Goal: Task Accomplishment & Management: Manage account settings

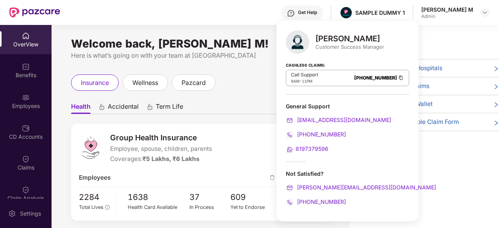
scroll to position [25, 0]
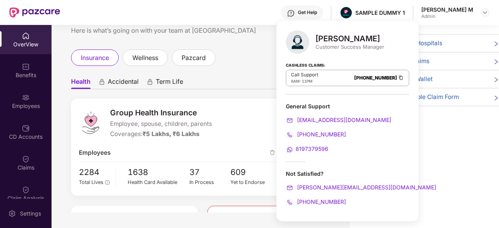
click at [255, 48] on div "Welcome back, [PERSON_NAME] M! Here is what’s going on with your team at Pazcar…" at bounding box center [201, 106] width 298 height 213
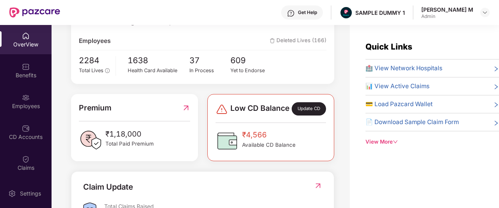
scroll to position [137, 0]
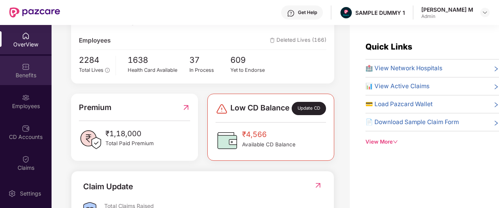
click at [18, 78] on div "Benefits" at bounding box center [26, 75] width 52 height 8
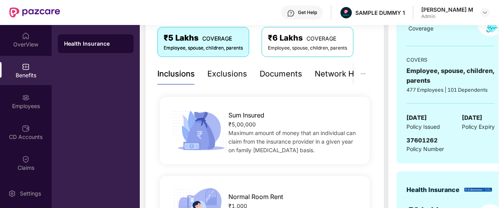
scroll to position [133, 0]
click at [275, 74] on div "Documents" at bounding box center [280, 74] width 43 height 12
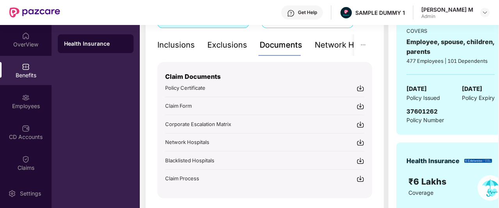
scroll to position [164, 0]
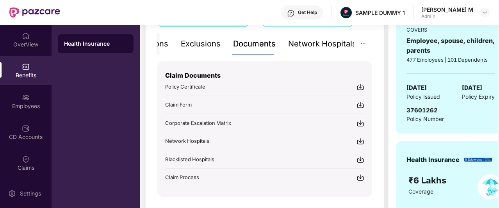
click at [323, 43] on div "Network Hospitals" at bounding box center [322, 44] width 68 height 12
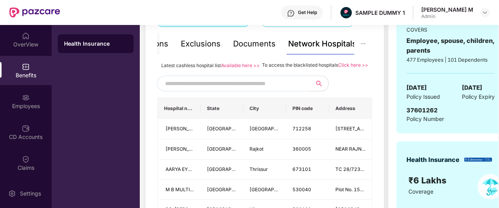
click at [258, 89] on input "text" at bounding box center [231, 84] width 133 height 12
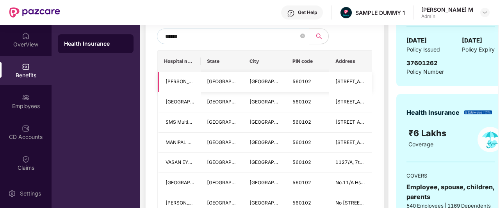
scroll to position [211, 0]
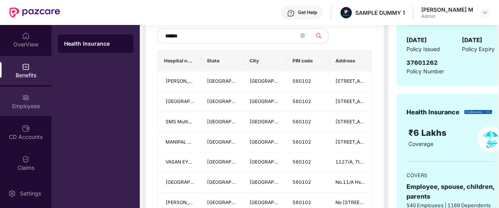
type input "******"
click at [23, 103] on div "Employees" at bounding box center [26, 106] width 52 height 8
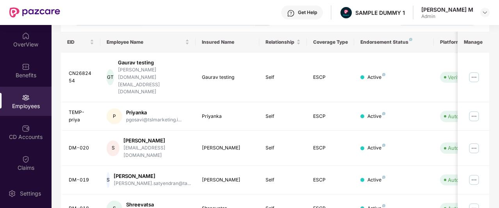
scroll to position [0, 0]
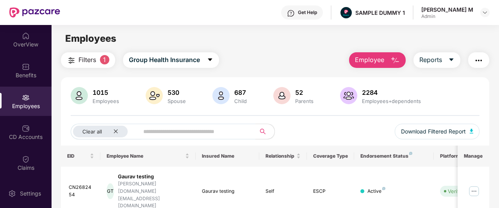
click at [358, 56] on span "Employee" at bounding box center [369, 60] width 29 height 10
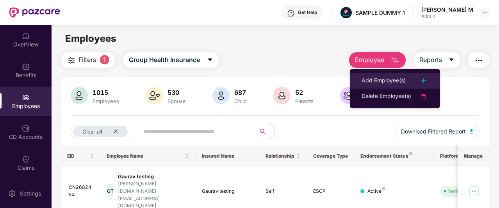
click at [358, 84] on li "Add Employee(s)" at bounding box center [395, 81] width 90 height 16
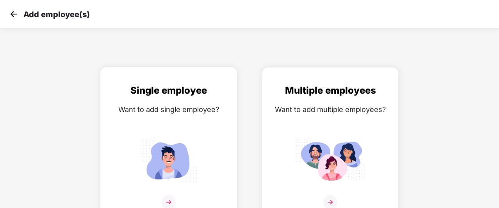
click at [182, 107] on div "Want to add single employee?" at bounding box center [168, 109] width 120 height 11
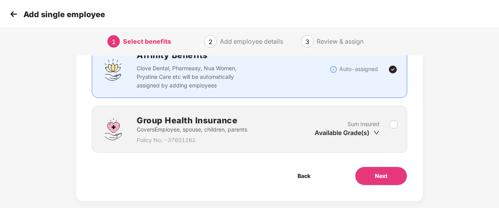
scroll to position [70, 0]
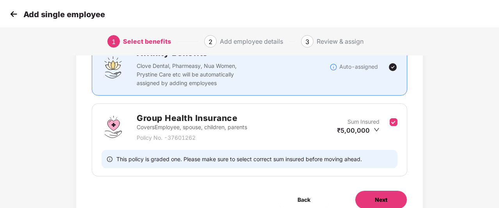
click at [375, 194] on button "Next" at bounding box center [381, 199] width 52 height 19
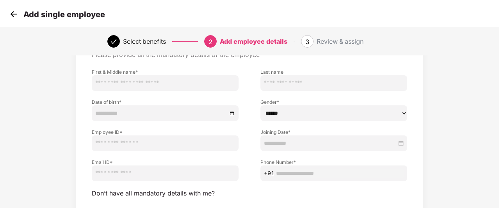
scroll to position [50, 0]
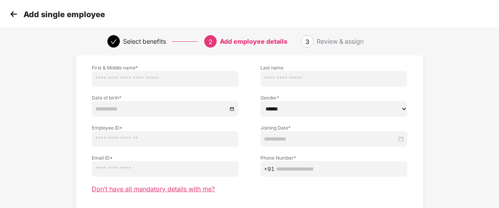
click at [195, 190] on span "Don’t have all mandatory details with me?" at bounding box center [153, 189] width 123 height 8
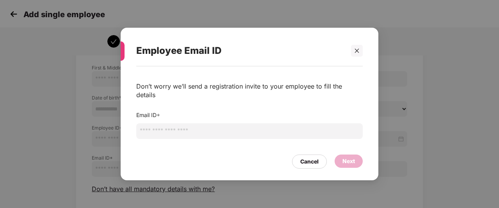
click at [239, 131] on input "email" at bounding box center [249, 131] width 226 height 16
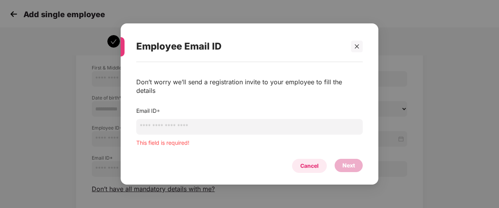
click at [315, 159] on div "Cancel" at bounding box center [309, 166] width 35 height 14
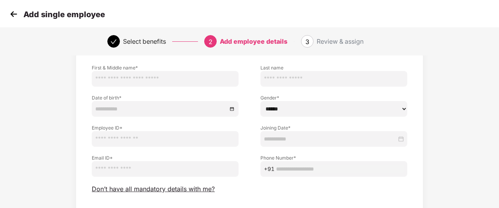
click at [12, 18] on img at bounding box center [14, 14] width 12 height 12
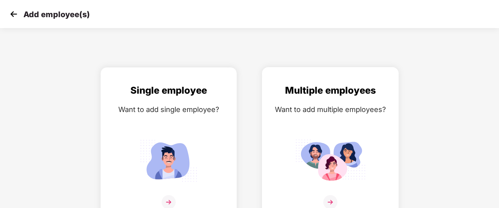
click at [354, 128] on div "Multiple employees Want to add multiple employees?" at bounding box center [330, 151] width 120 height 136
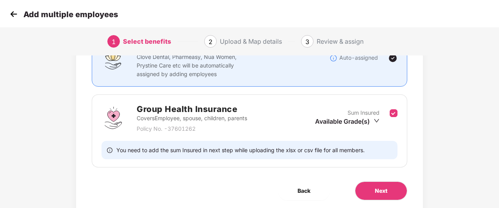
scroll to position [81, 0]
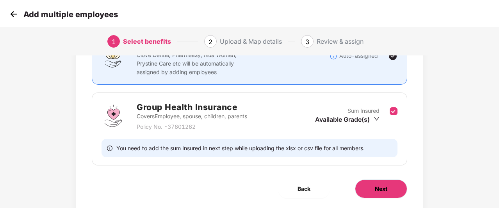
click at [380, 179] on button "Next" at bounding box center [381, 188] width 52 height 19
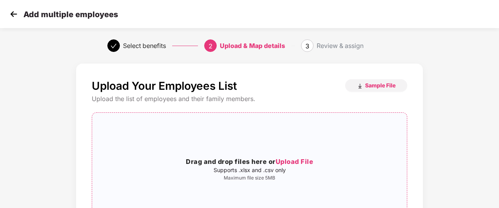
scroll to position [0, 0]
click at [10, 15] on img at bounding box center [14, 14] width 12 height 12
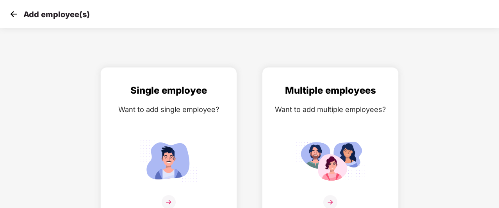
click at [10, 15] on img at bounding box center [14, 14] width 12 height 12
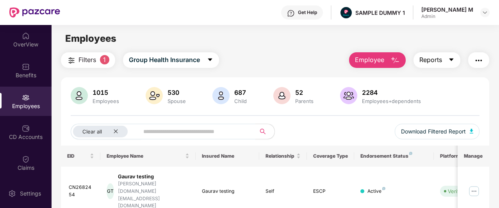
click at [432, 66] on button "Reports" at bounding box center [436, 60] width 47 height 16
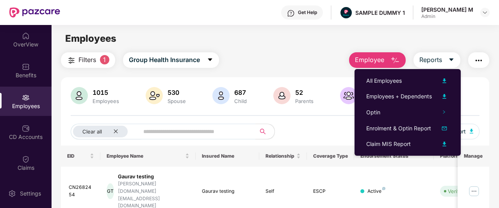
click at [477, 64] on img "button" at bounding box center [478, 60] width 9 height 9
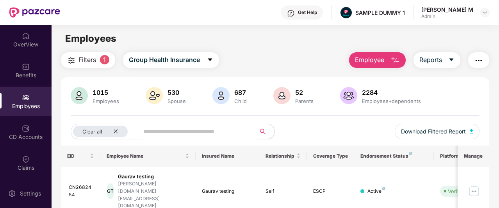
click at [277, 54] on div "Filters 1 Group Health Insurance Employee Reports" at bounding box center [275, 60] width 428 height 16
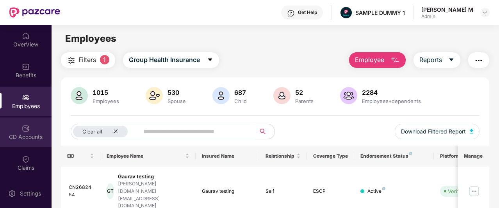
click at [24, 138] on div "CD Accounts" at bounding box center [26, 137] width 52 height 8
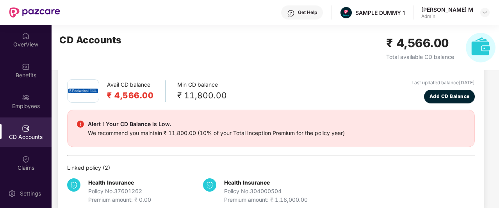
scroll to position [3, 0]
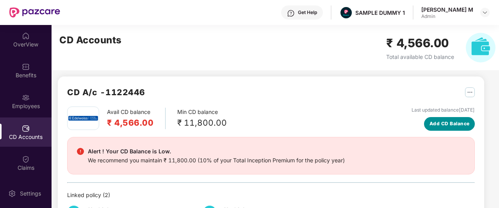
click at [460, 124] on span "Add CD Balance" at bounding box center [449, 123] width 40 height 7
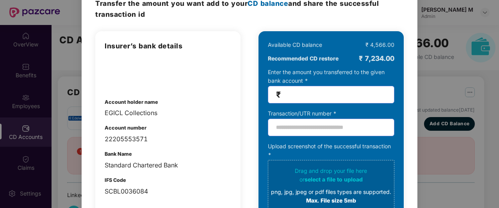
scroll to position [0, 0]
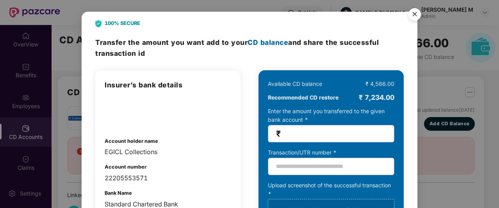
click at [414, 13] on img "Close" at bounding box center [414, 16] width 22 height 22
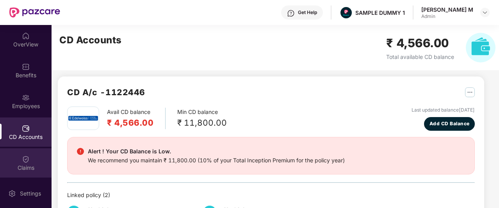
click at [32, 160] on div "Claims" at bounding box center [26, 162] width 52 height 29
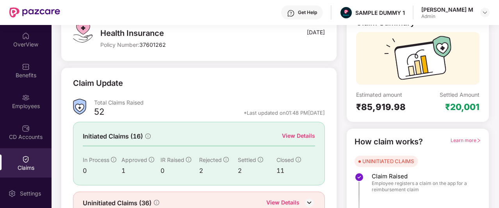
scroll to position [68, 0]
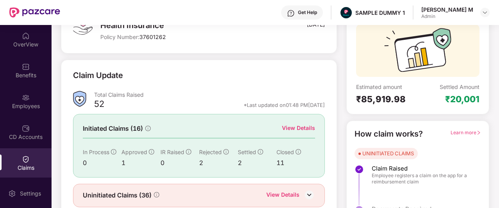
click at [288, 126] on div "View Details" at bounding box center [298, 128] width 33 height 9
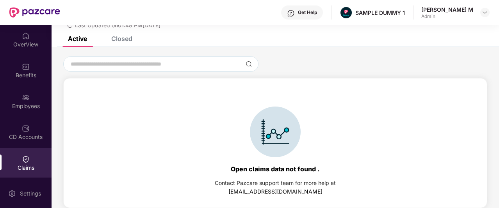
scroll to position [34, 0]
click at [121, 44] on div "Closed" at bounding box center [115, 38] width 33 height 17
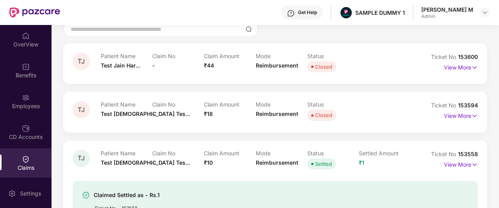
scroll to position [38, 0]
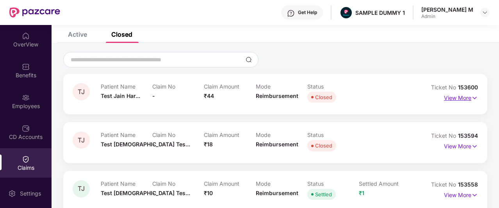
click at [465, 98] on p "View More" at bounding box center [461, 97] width 34 height 11
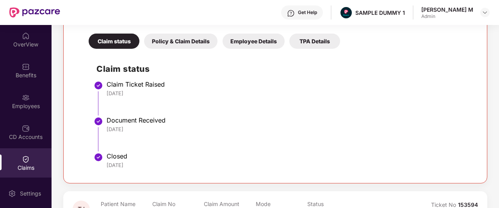
scroll to position [165, 0]
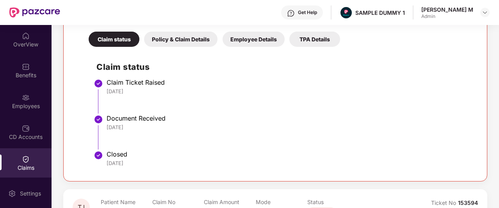
click at [169, 36] on div "Policy & Claim Details" at bounding box center [180, 39] width 73 height 15
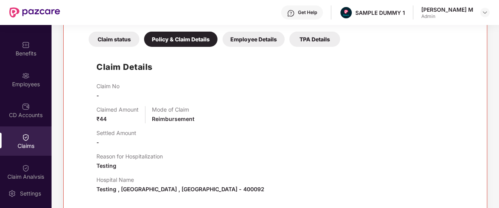
scroll to position [22, 0]
click at [30, 170] on div "Claim Analysis" at bounding box center [26, 171] width 52 height 29
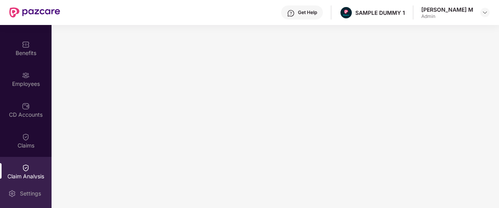
click at [30, 197] on div "Settings" at bounding box center [31, 194] width 26 height 8
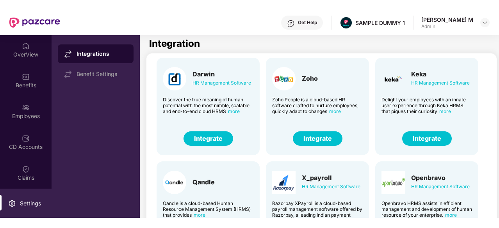
scroll to position [18, 0]
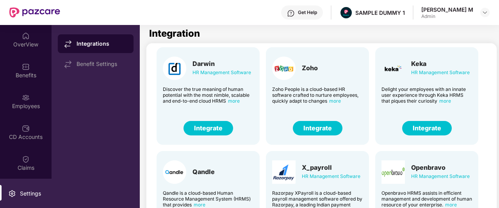
click at [317, 11] on div "Get Help" at bounding box center [307, 12] width 19 height 6
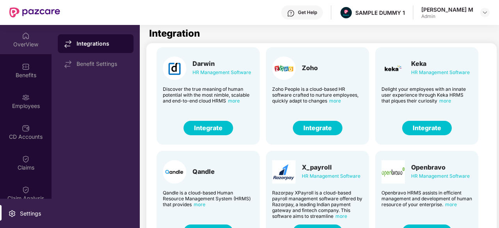
click at [31, 30] on div "OverView" at bounding box center [26, 39] width 52 height 29
